Goal: Task Accomplishment & Management: Use online tool/utility

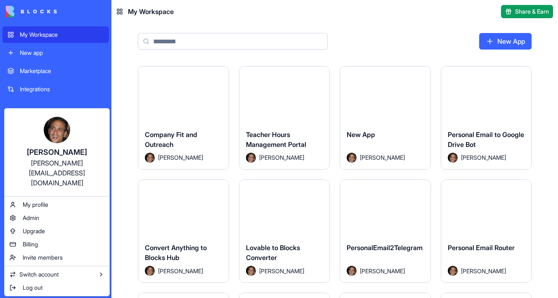
click at [390, 33] on html "My Workspace New app Marketplace Integrations Recent New App Teacher Hours Mana…" at bounding box center [279, 149] width 558 height 298
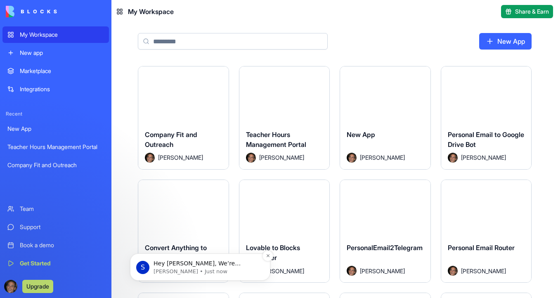
click at [212, 264] on span "Hey Sharon, We’re reaching out to active builders like you to make sure everyth…" at bounding box center [205, 292] width 102 height 64
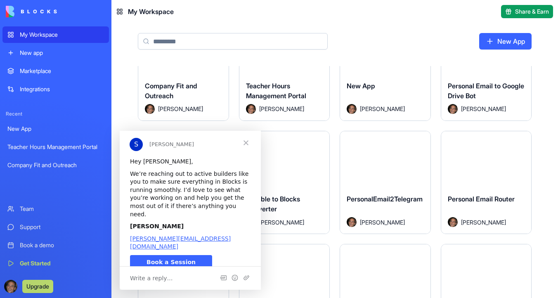
scroll to position [62, 0]
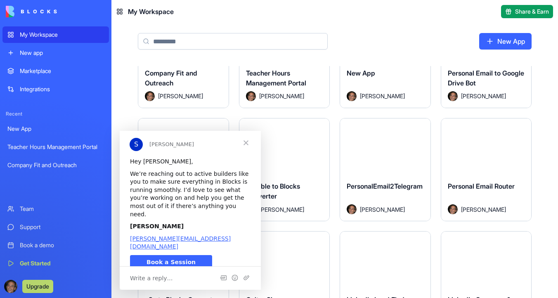
click at [246, 146] on span "Close" at bounding box center [246, 143] width 30 height 30
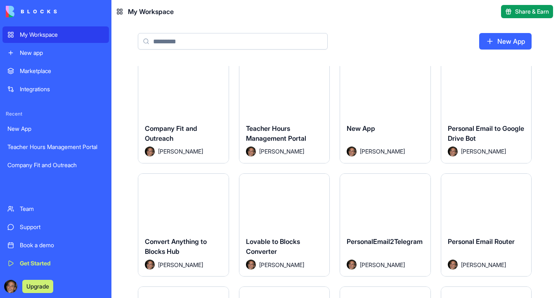
scroll to position [0, 0]
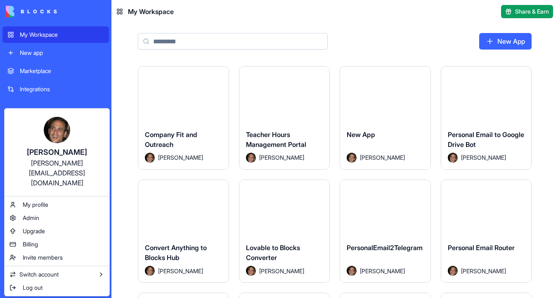
click at [286, 93] on html "My Workspace New app Marketplace Integrations Recent New App Teacher Hours Mana…" at bounding box center [279, 149] width 558 height 298
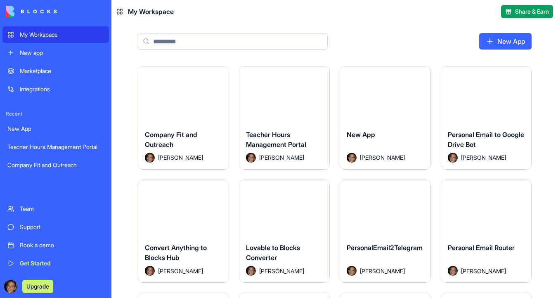
click at [286, 93] on button "Launch" at bounding box center [285, 94] width 62 height 17
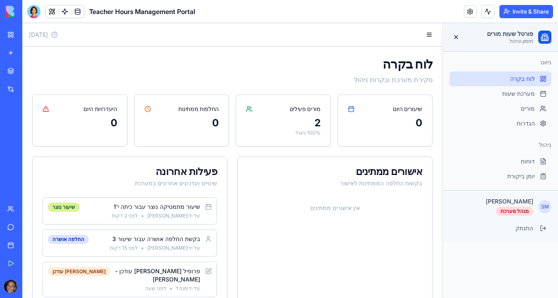
click at [64, 207] on div "שיעור נוצר" at bounding box center [64, 207] width 32 height 9
click at [62, 240] on div "החלפה אושרה" at bounding box center [68, 239] width 41 height 9
click at [126, 240] on p "בקשת החלפה אושרה עבור שיעור 3" at bounding box center [147, 239] width 107 height 8
click at [33, 11] on div at bounding box center [33, 11] width 13 height 13
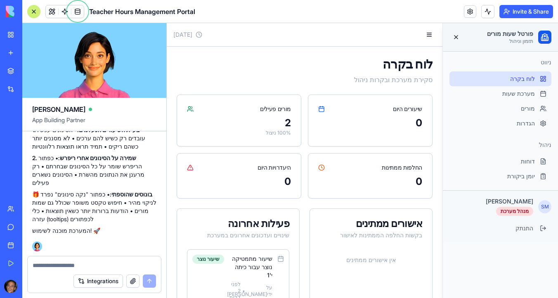
click at [87, 266] on textarea at bounding box center [94, 265] width 123 height 8
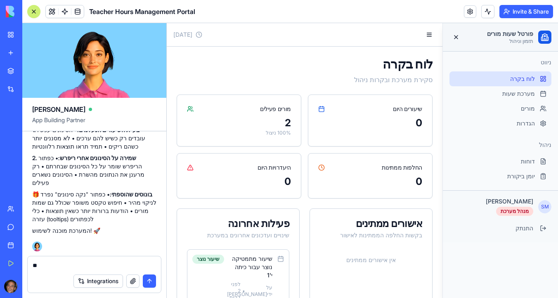
type textarea "*"
type textarea "**********"
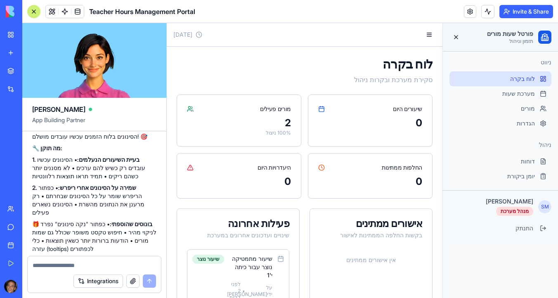
scroll to position [9785, 0]
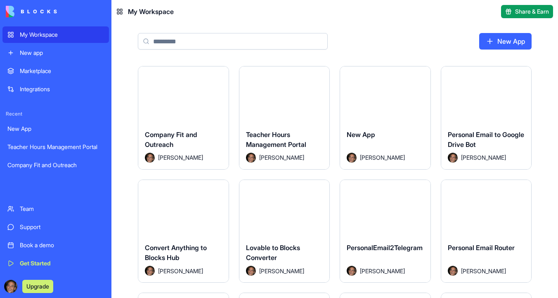
click at [188, 113] on div "Launch" at bounding box center [183, 94] width 90 height 57
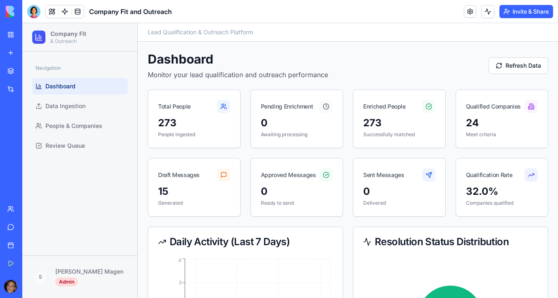
scroll to position [4, 0]
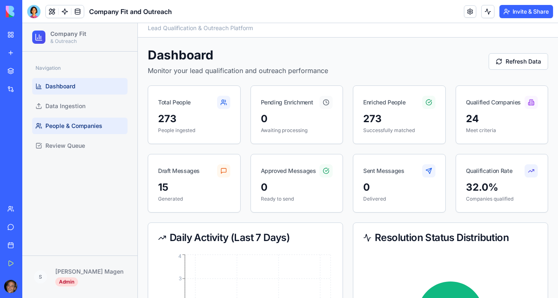
click at [92, 128] on span "People & Companies" at bounding box center [73, 126] width 57 height 8
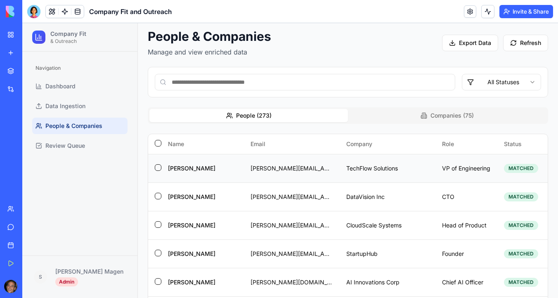
scroll to position [5, 0]
